Goal: Check status: Check status

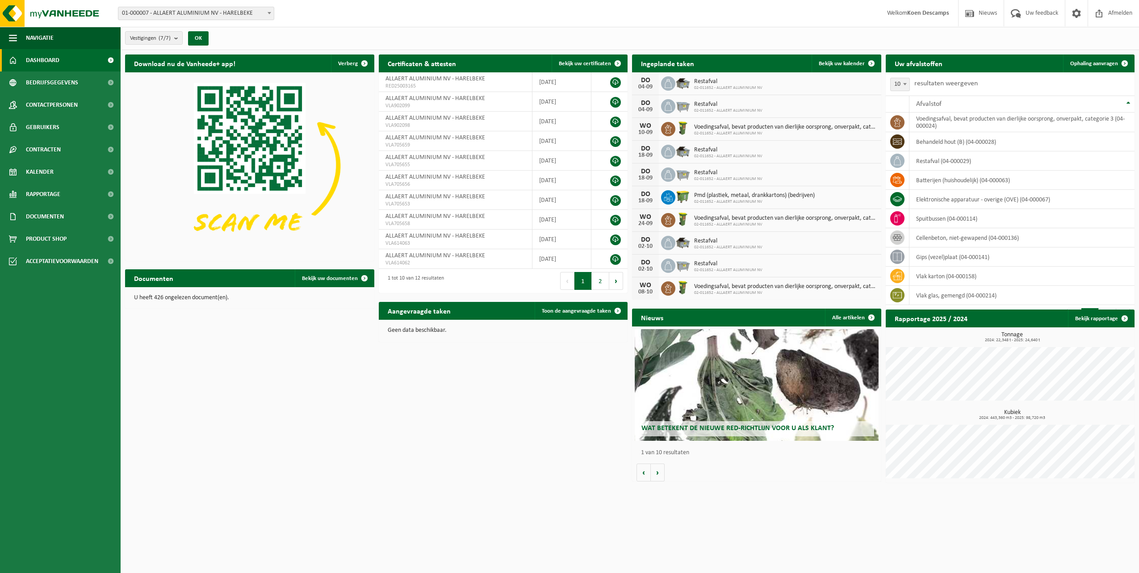
click at [834, 67] on link "Bekijk uw kalender" at bounding box center [846, 64] width 69 height 18
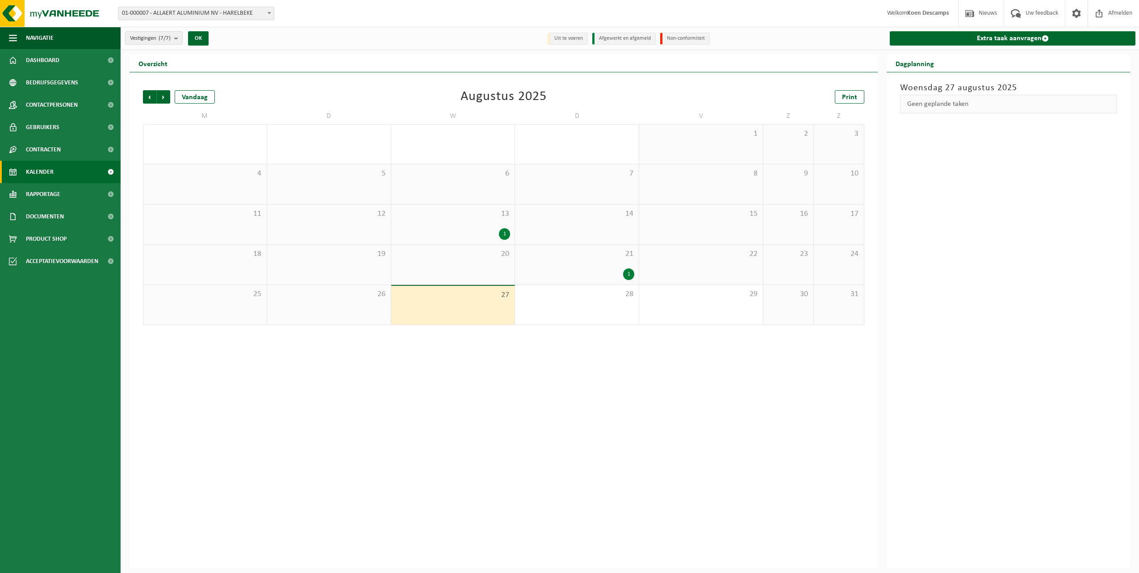
drag, startPoint x: 591, startPoint y: 82, endPoint x: 587, endPoint y: 82, distance: 4.9
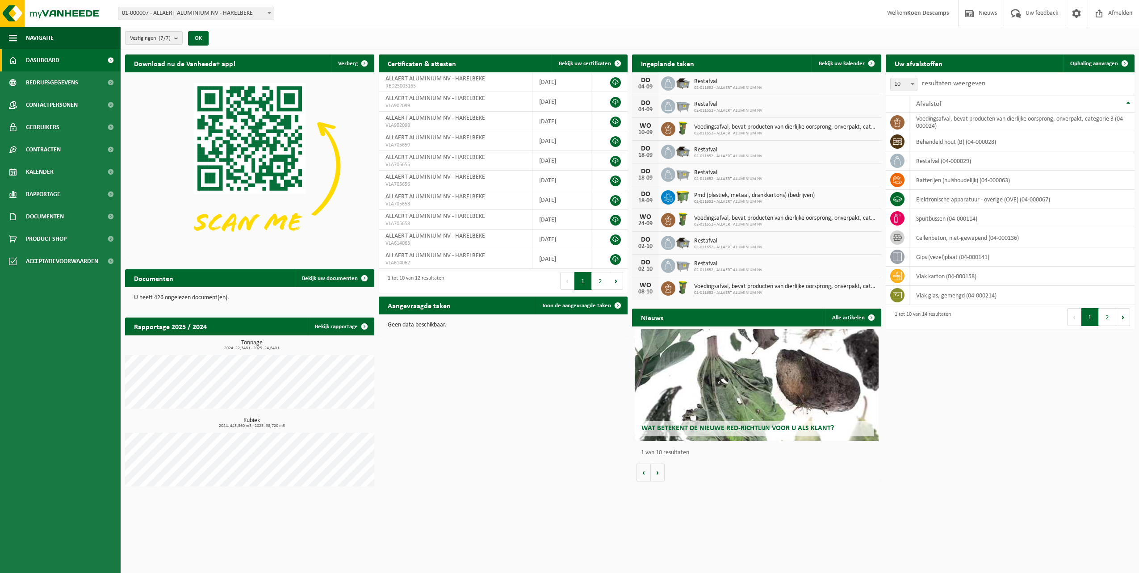
click at [833, 63] on span "Bekijk uw kalender" at bounding box center [842, 64] width 46 height 6
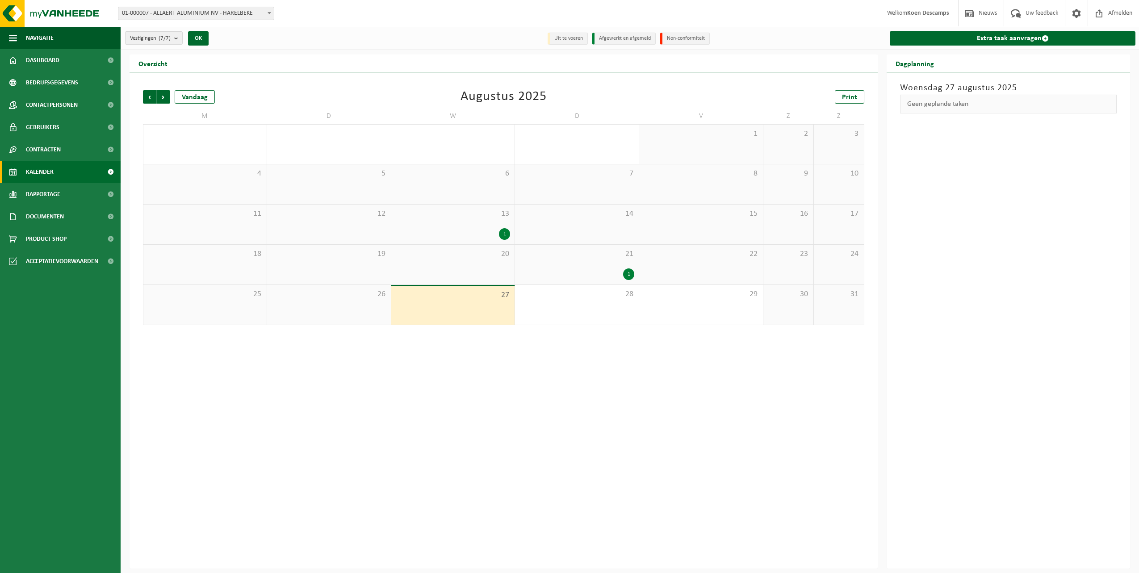
click at [154, 96] on span "Vorige" at bounding box center [149, 96] width 13 height 13
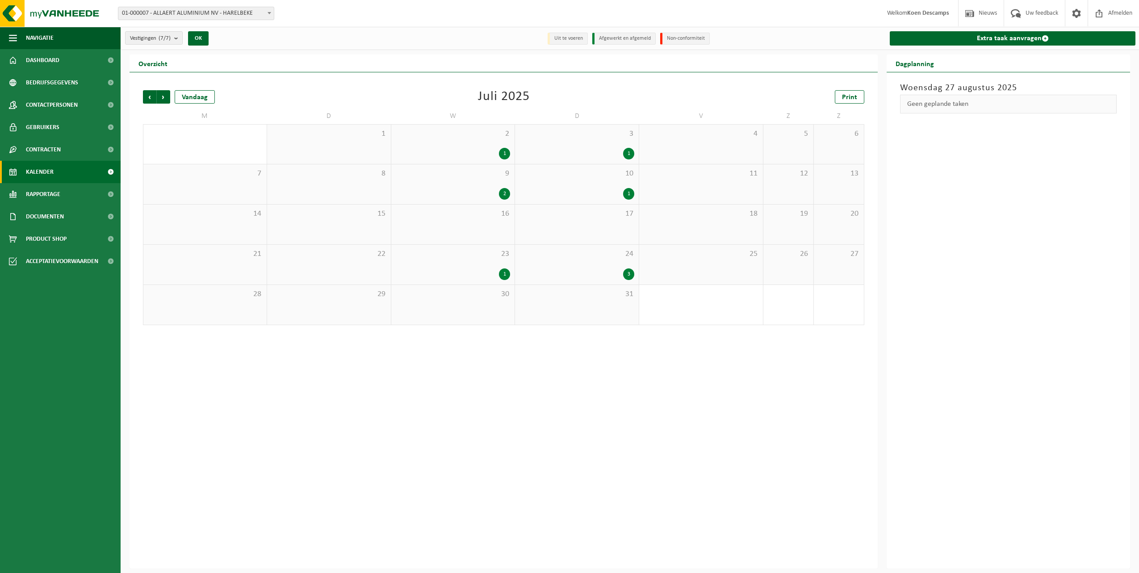
click at [493, 147] on div "2 1" at bounding box center [453, 144] width 124 height 39
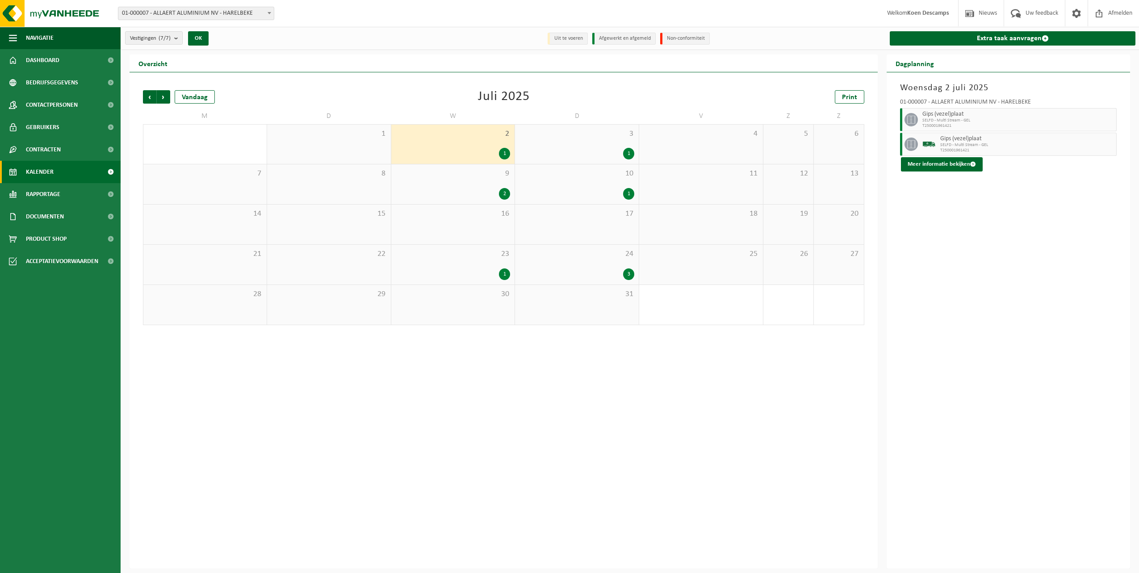
click at [610, 137] on span "3" at bounding box center [577, 134] width 115 height 10
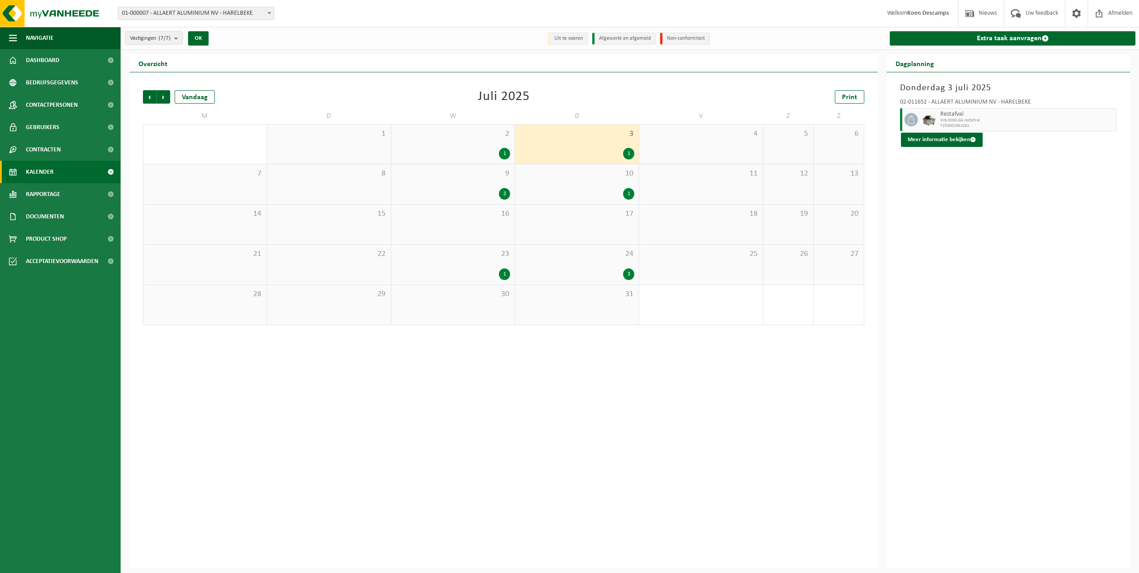
click at [605, 263] on div "24 3" at bounding box center [577, 265] width 124 height 40
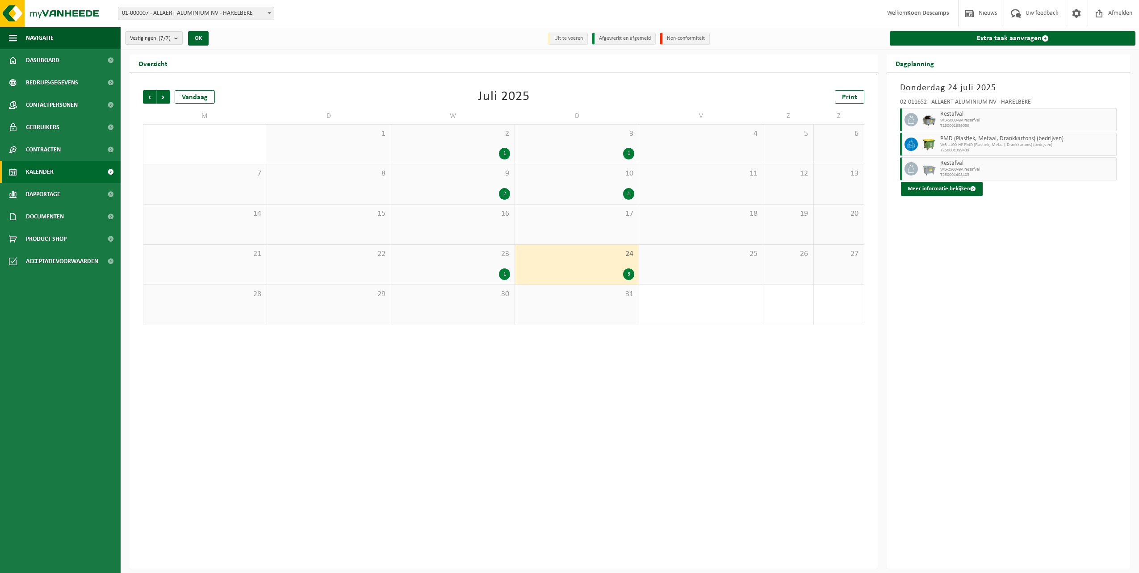
click at [486, 190] on div "2" at bounding box center [453, 194] width 115 height 12
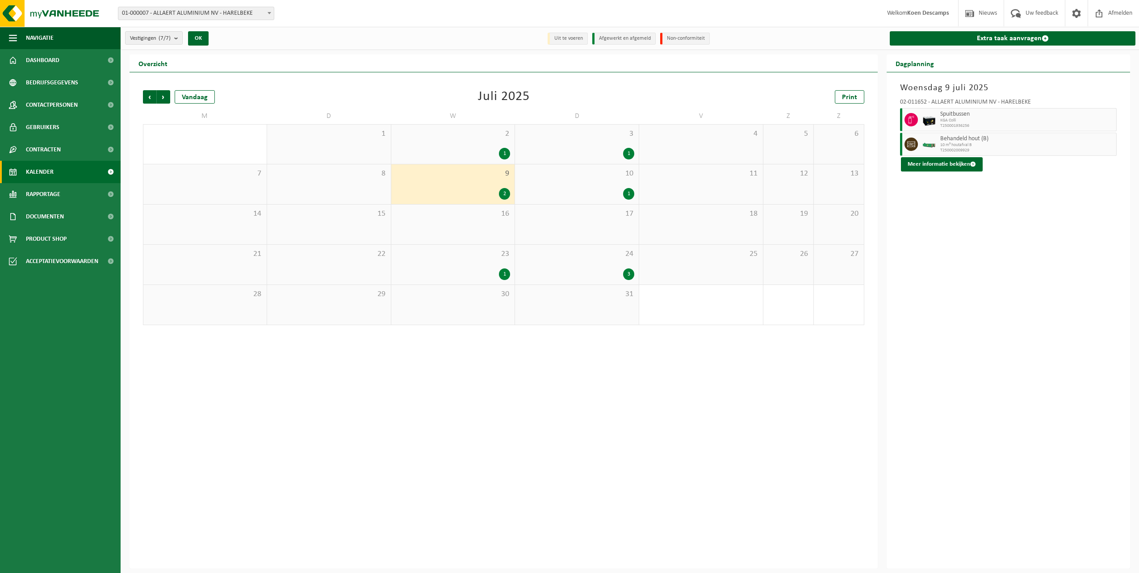
click at [505, 266] on div "23 1" at bounding box center [453, 265] width 124 height 40
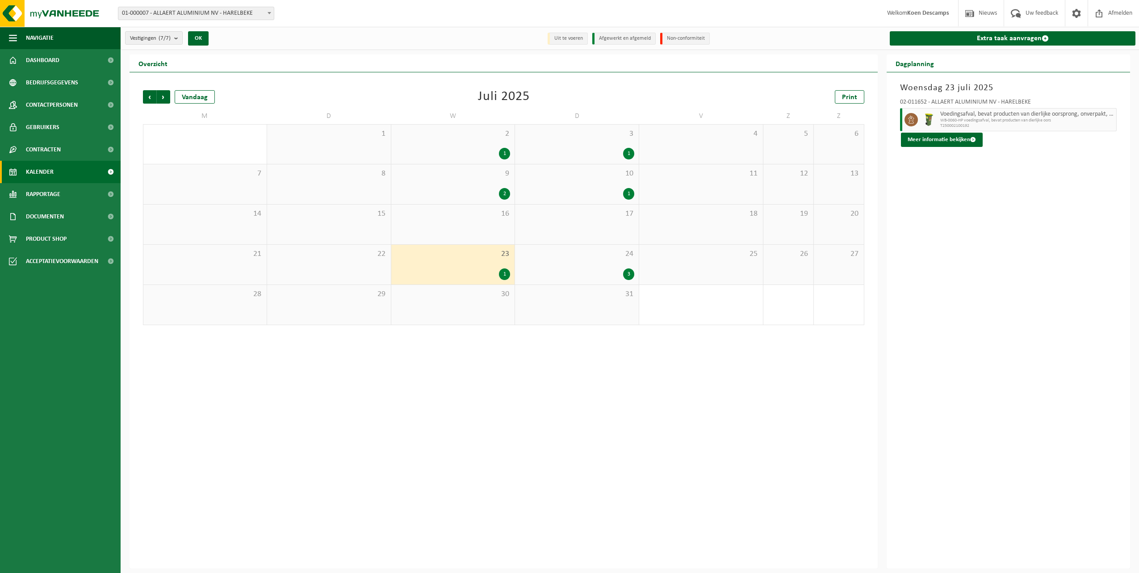
click at [578, 266] on div "24 3" at bounding box center [577, 265] width 124 height 40
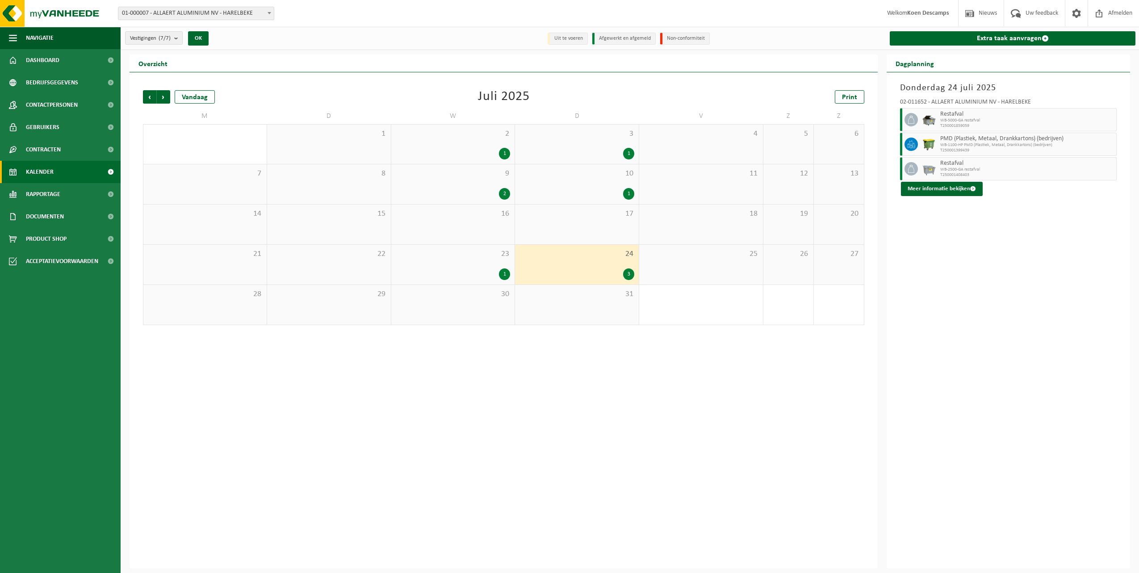
click at [487, 181] on div "9 2" at bounding box center [453, 184] width 124 height 40
